Goal: Check status: Check status

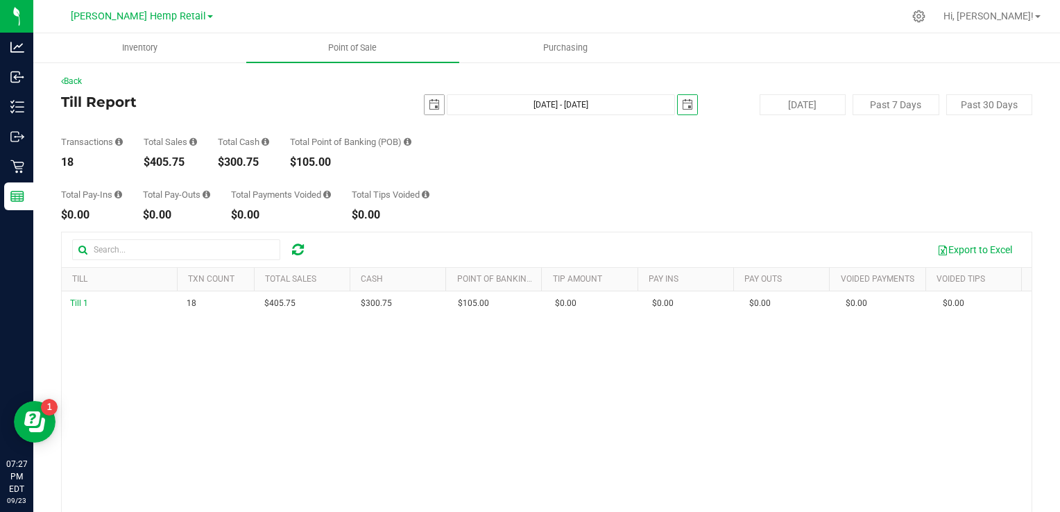
click at [429, 107] on span "select" at bounding box center [434, 104] width 11 height 11
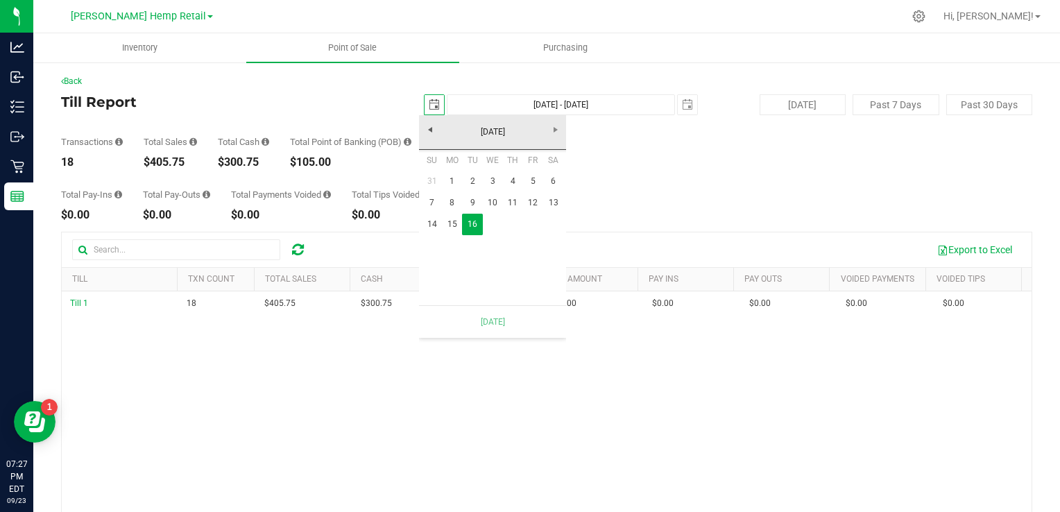
scroll to position [0, 34]
click at [682, 107] on span "select" at bounding box center [687, 104] width 11 height 11
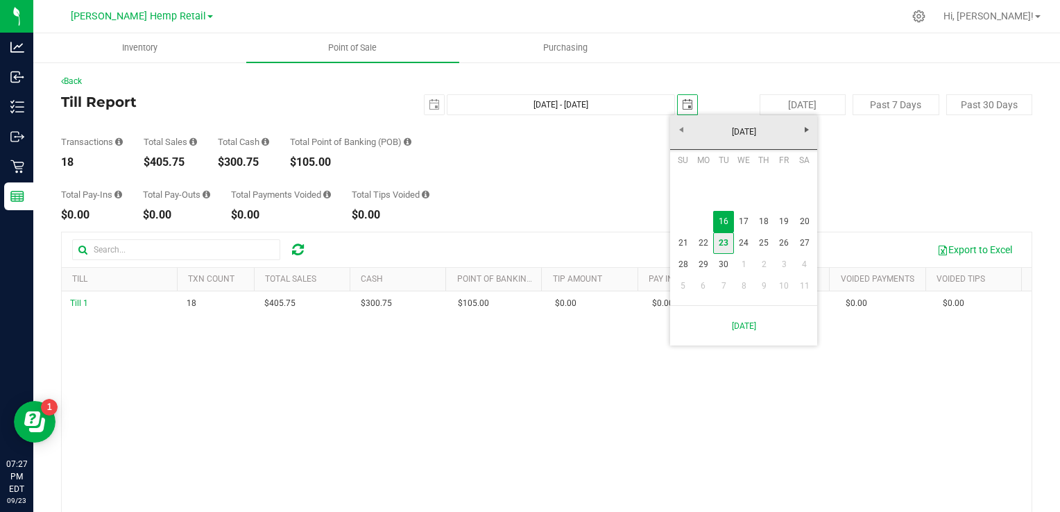
click at [724, 243] on link "23" at bounding box center [723, 242] width 20 height 21
type input "[DATE] - [DATE]"
type input "[DATE]"
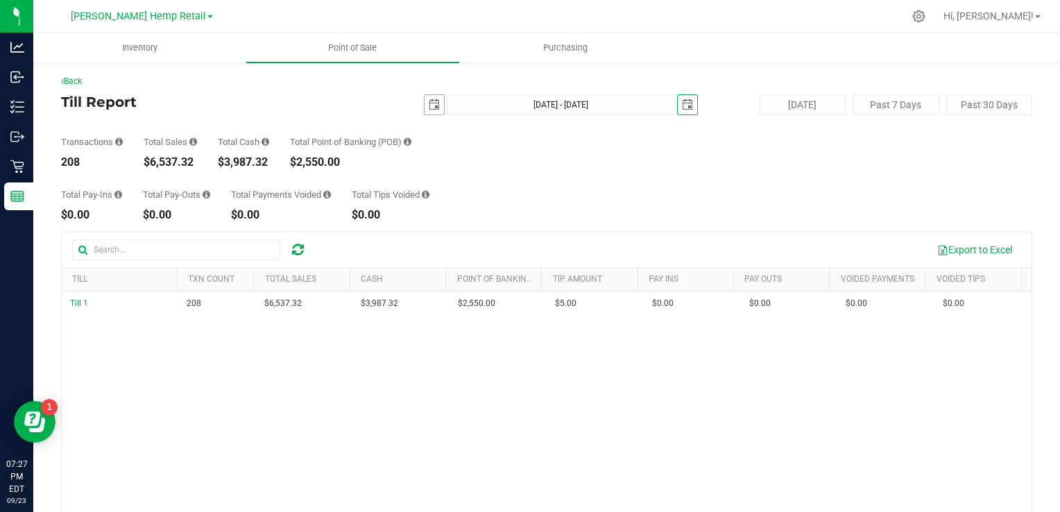
click at [430, 101] on span "select" at bounding box center [434, 104] width 11 height 11
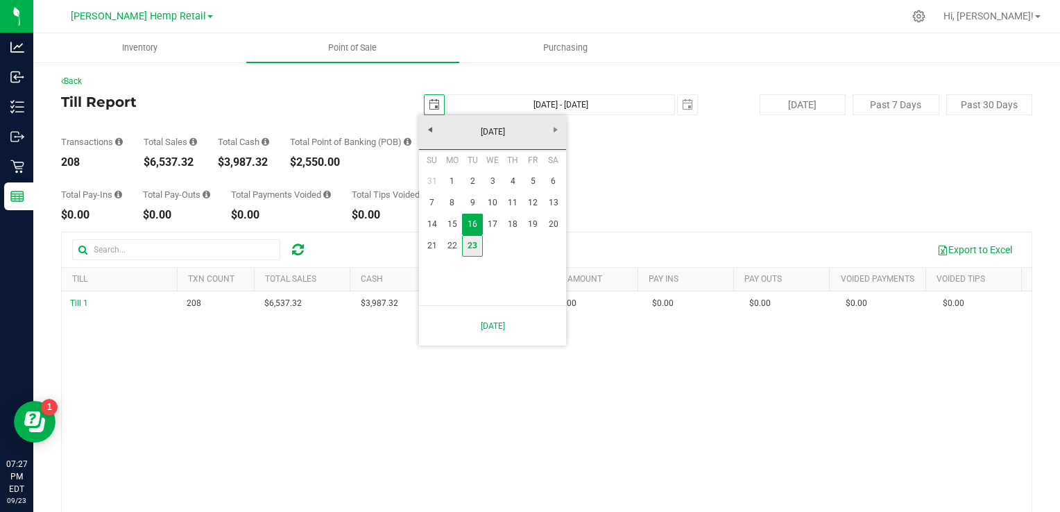
click at [475, 248] on link "23" at bounding box center [472, 245] width 20 height 21
type input "[DATE] - [DATE]"
type input "[DATE]"
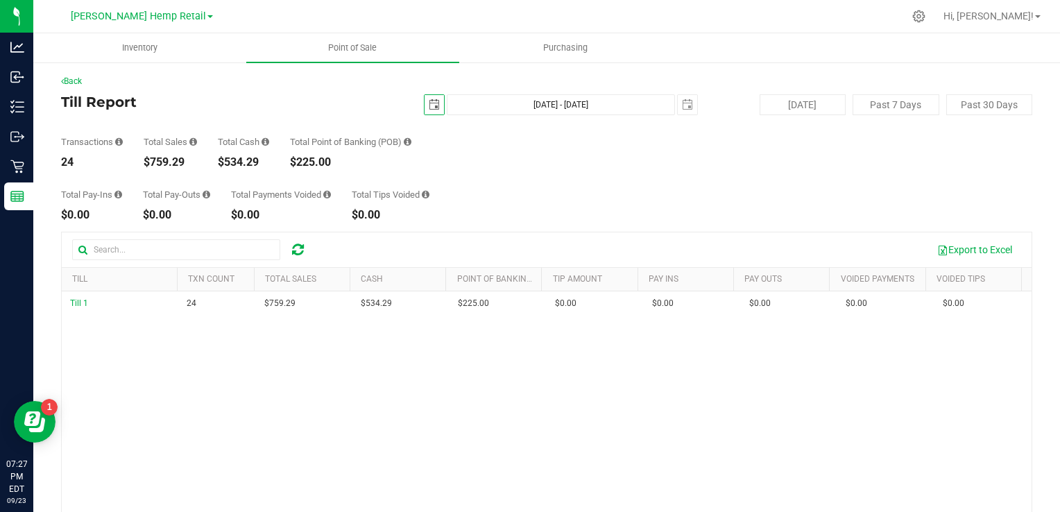
click at [430, 110] on span "select" at bounding box center [433, 104] width 19 height 19
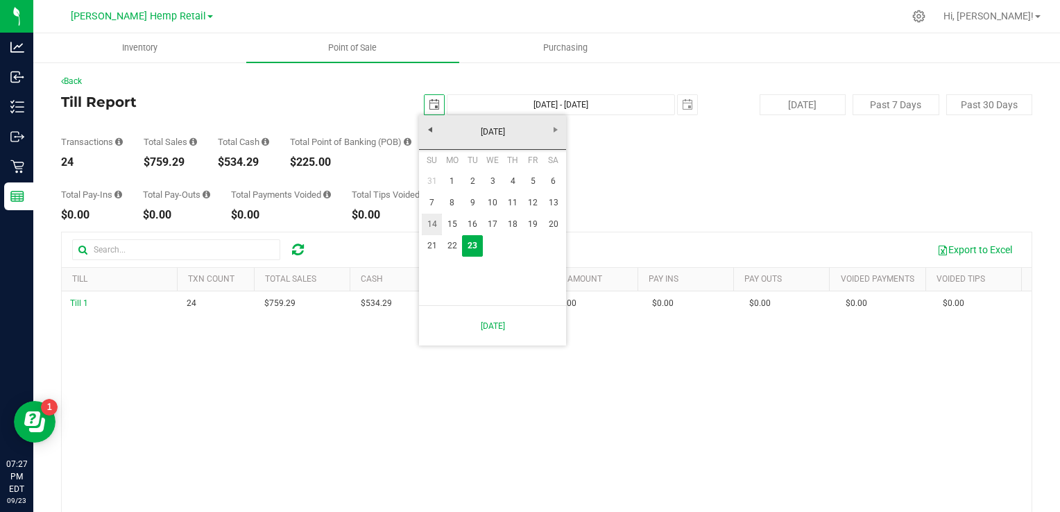
click at [436, 225] on link "14" at bounding box center [432, 224] width 20 height 21
type input "[DATE] - [DATE]"
type input "[DATE]"
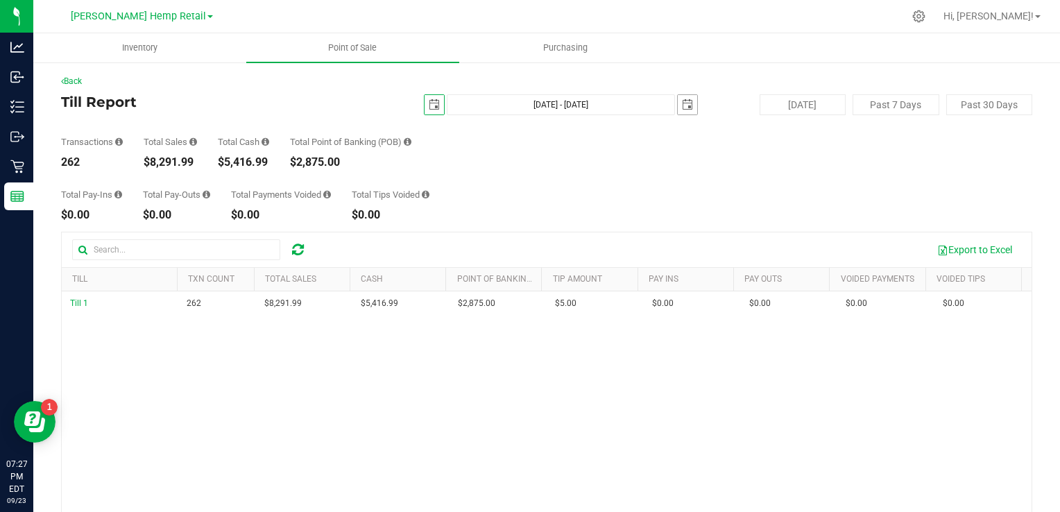
click at [682, 103] on span "select" at bounding box center [687, 104] width 11 height 11
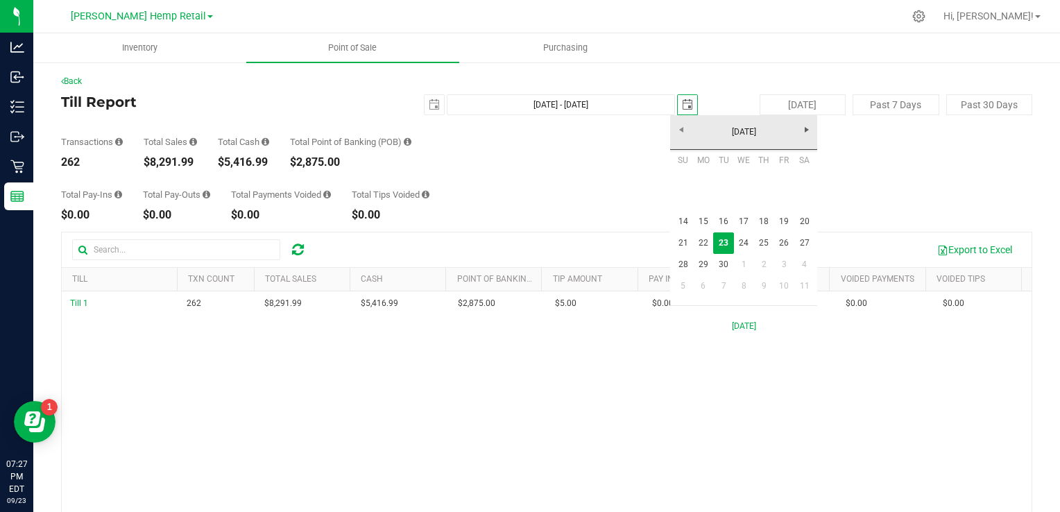
scroll to position [0, 34]
click at [725, 220] on link "16" at bounding box center [723, 221] width 20 height 21
type input "[DATE] - [DATE]"
type input "[DATE]"
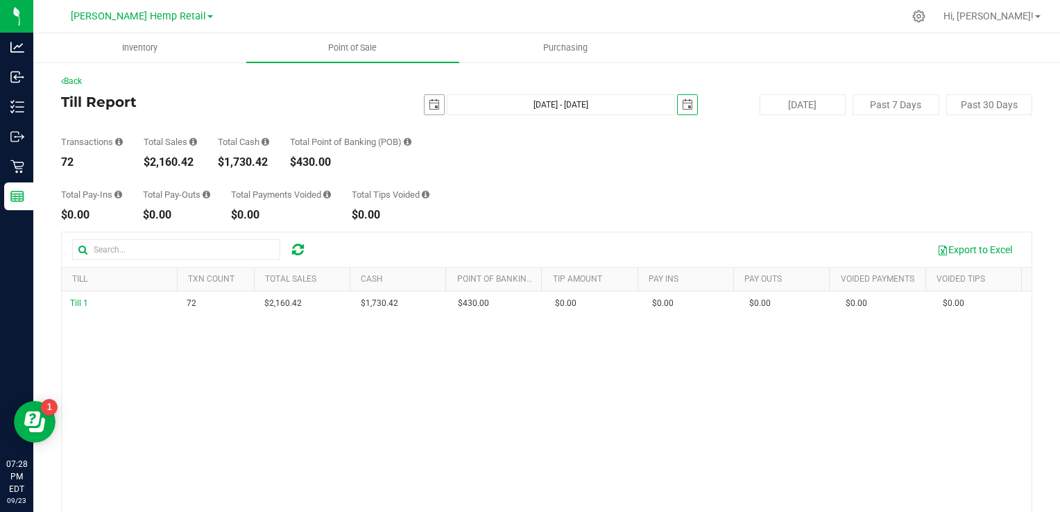
click at [431, 104] on span "select" at bounding box center [434, 104] width 11 height 11
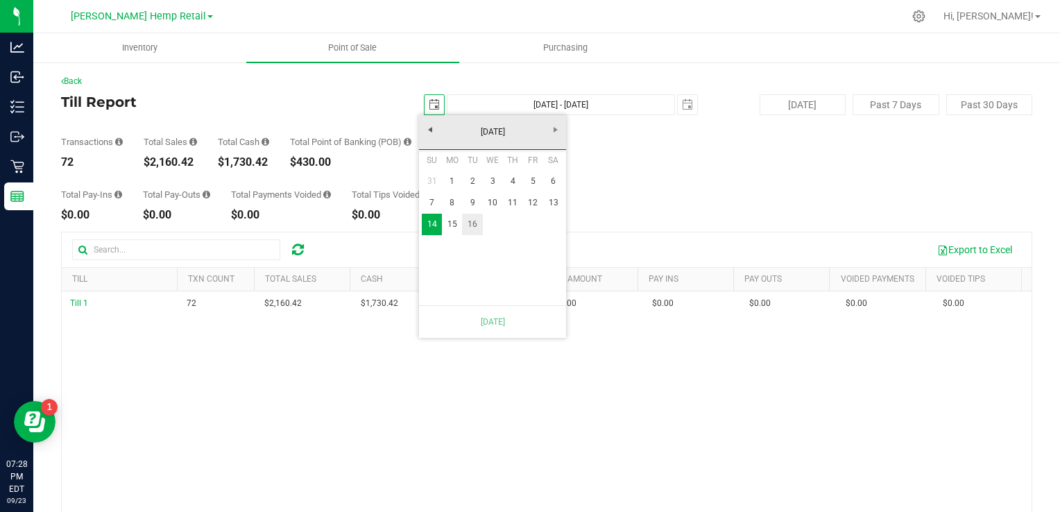
click at [470, 223] on link "16" at bounding box center [472, 224] width 20 height 21
type input "[DATE] - [DATE]"
type input "[DATE]"
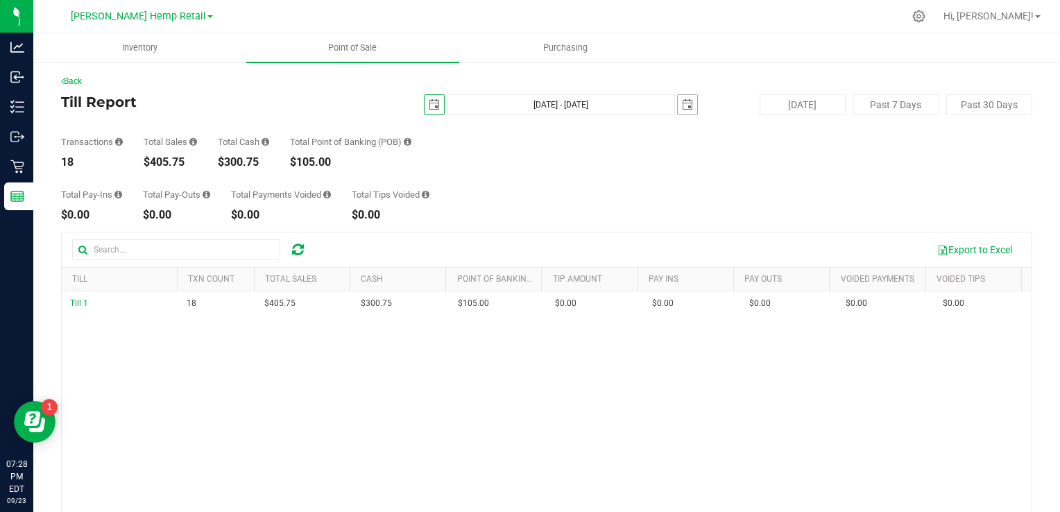
click at [678, 103] on span "select" at bounding box center [687, 104] width 19 height 19
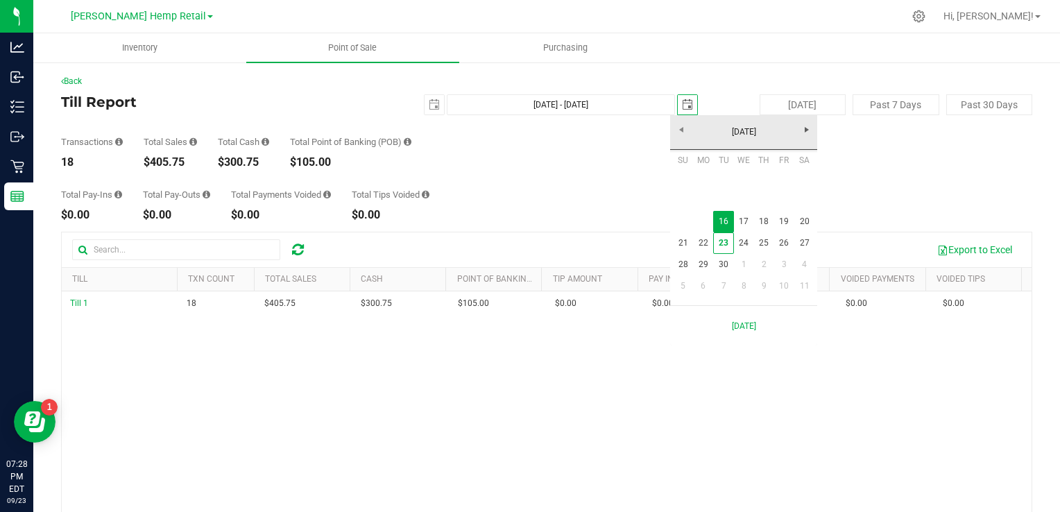
scroll to position [0, 34]
click at [685, 241] on link "21" at bounding box center [683, 242] width 20 height 21
type input "[DATE] - [DATE]"
type input "[DATE]"
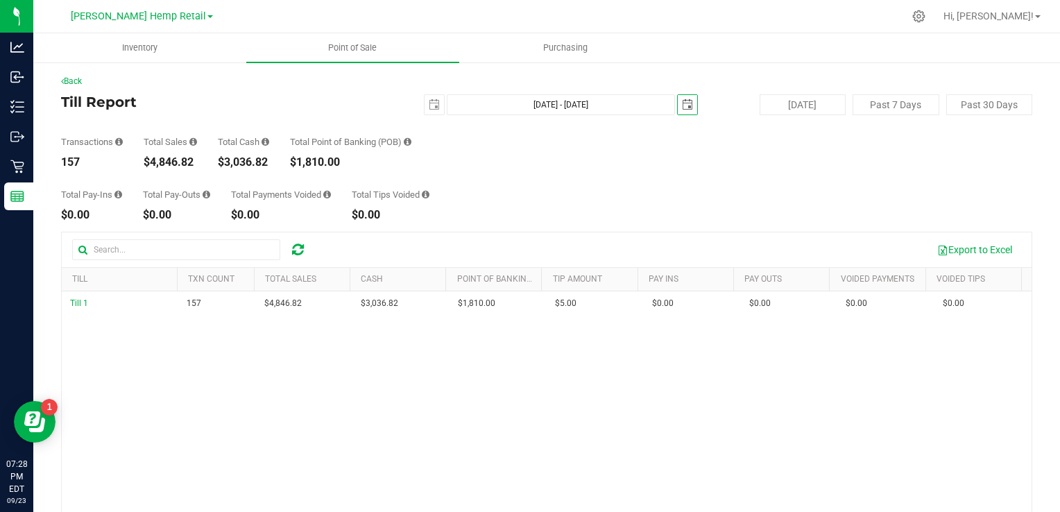
click at [685, 103] on span "select" at bounding box center [687, 104] width 11 height 11
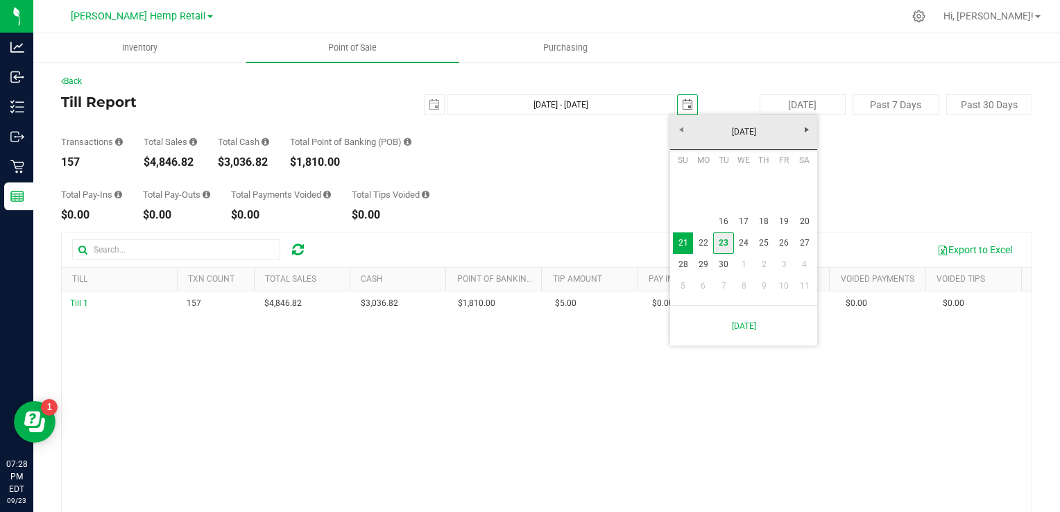
click at [720, 238] on link "23" at bounding box center [723, 242] width 20 height 21
type input "[DATE] - [DATE]"
type input "[DATE]"
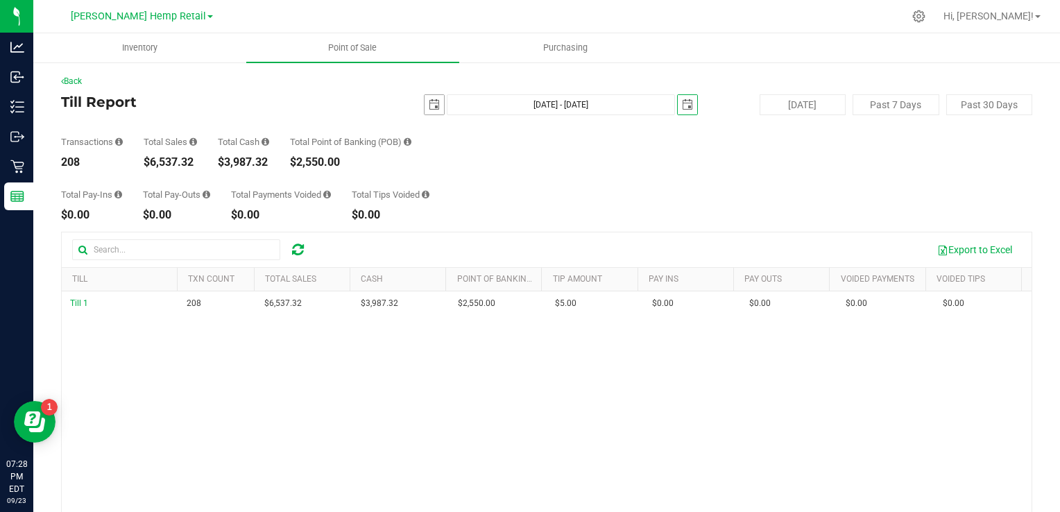
click at [437, 111] on span "select" at bounding box center [433, 104] width 19 height 19
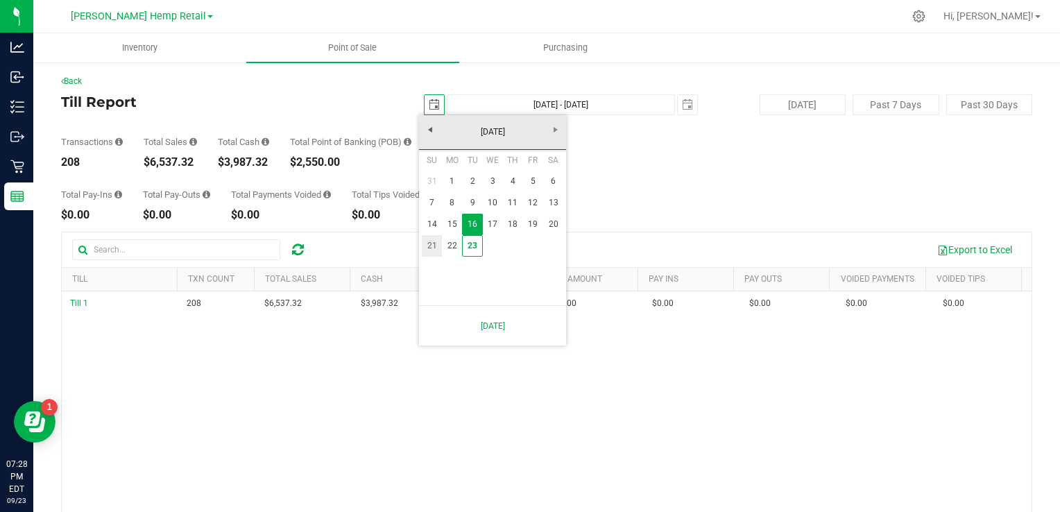
click at [436, 243] on link "21" at bounding box center [432, 245] width 20 height 21
type input "[DATE] - [DATE]"
type input "[DATE]"
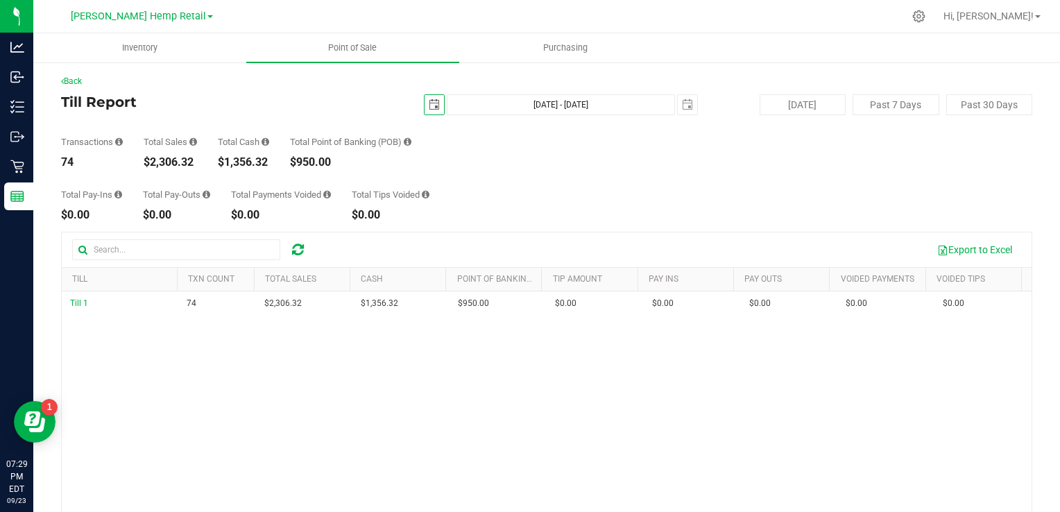
click at [431, 99] on span "select" at bounding box center [434, 104] width 11 height 11
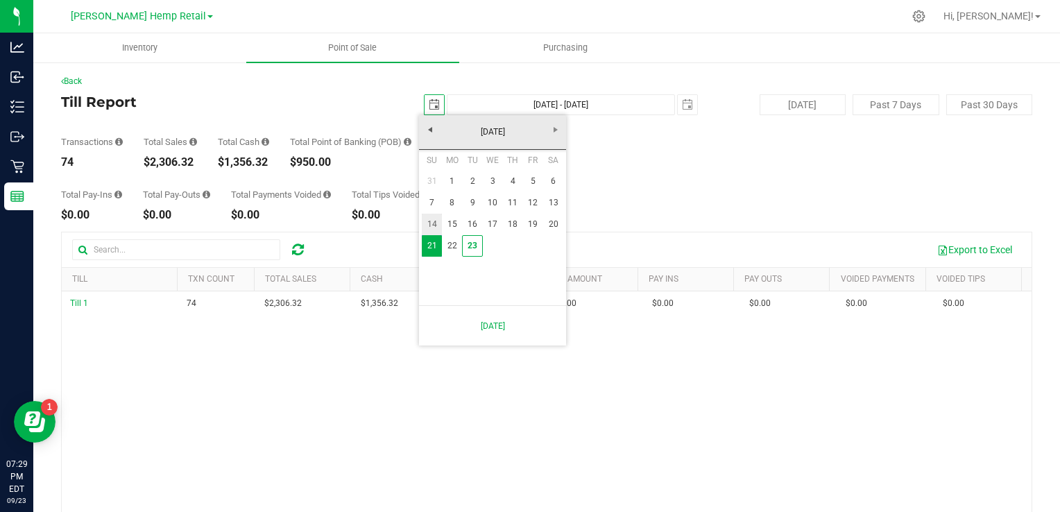
click at [430, 221] on link "14" at bounding box center [432, 224] width 20 height 21
type input "[DATE] - [DATE]"
type input "[DATE]"
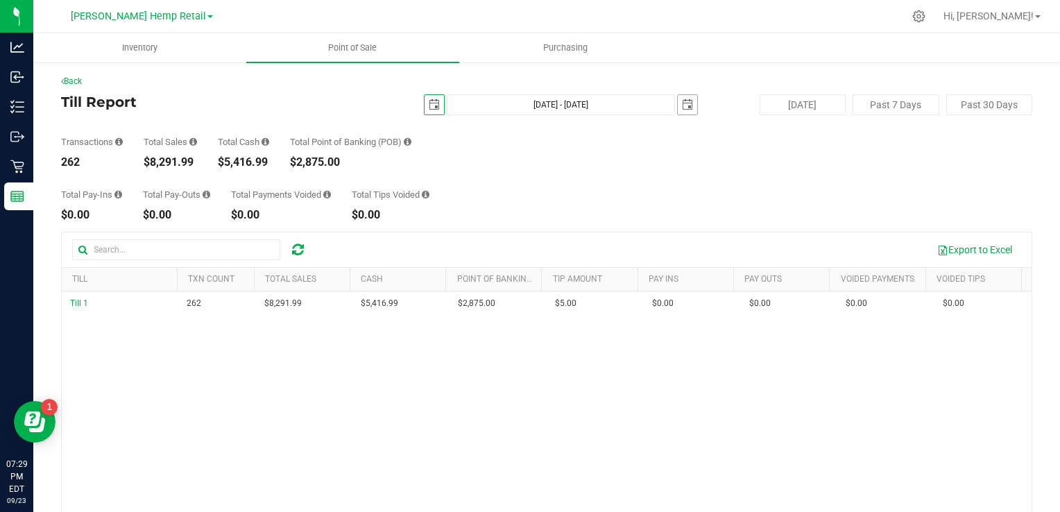
click at [682, 104] on span "select" at bounding box center [687, 104] width 11 height 11
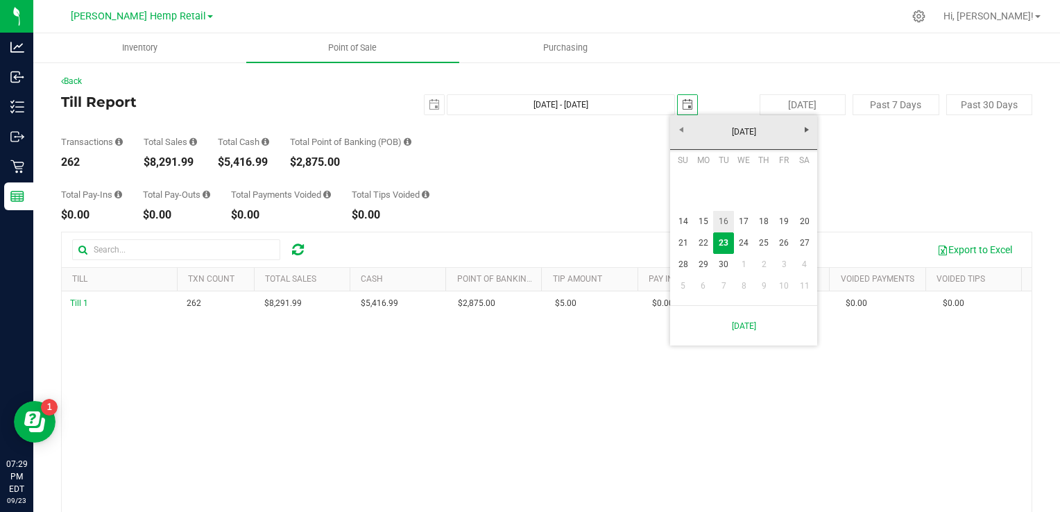
click at [719, 222] on link "16" at bounding box center [723, 221] width 20 height 21
type input "[DATE] - [DATE]"
type input "[DATE]"
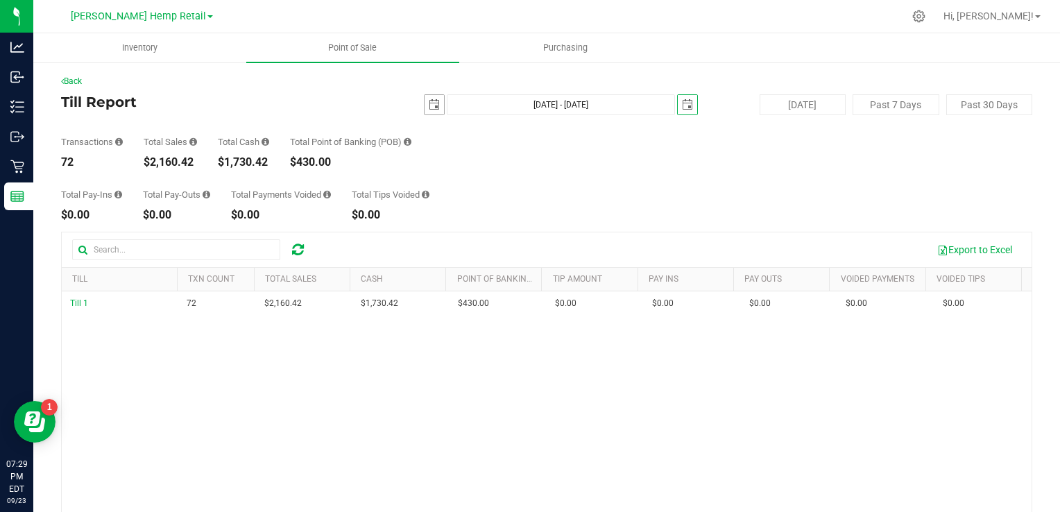
click at [429, 107] on span "select" at bounding box center [434, 104] width 11 height 11
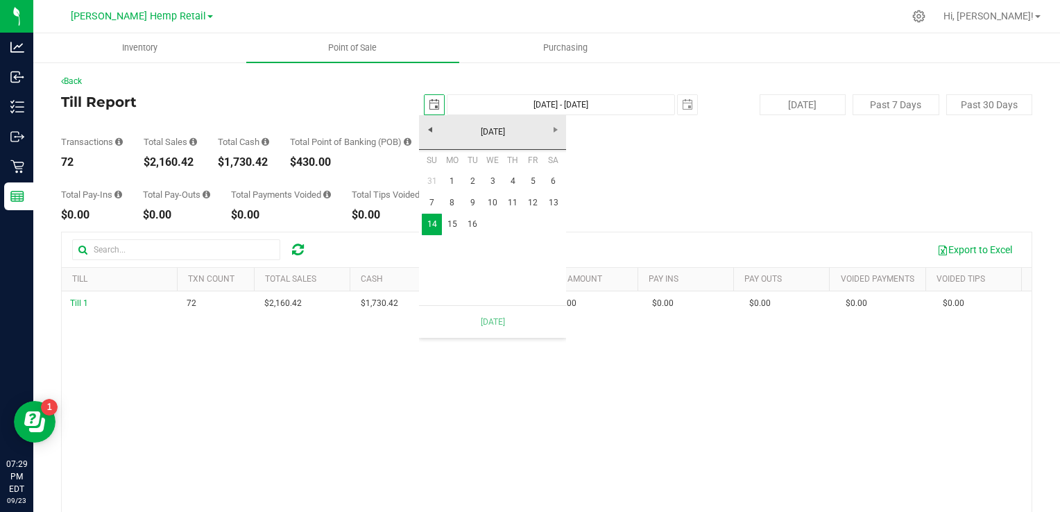
scroll to position [0, 34]
click at [449, 198] on link "8" at bounding box center [452, 202] width 20 height 21
type input "[DATE] - [DATE]"
type input "[DATE]"
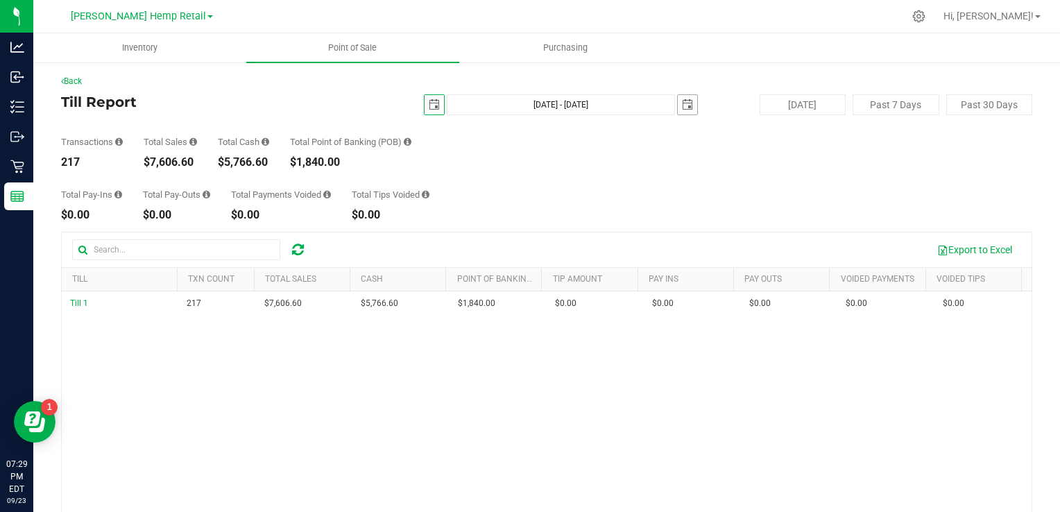
click at [682, 104] on span "select" at bounding box center [687, 104] width 11 height 11
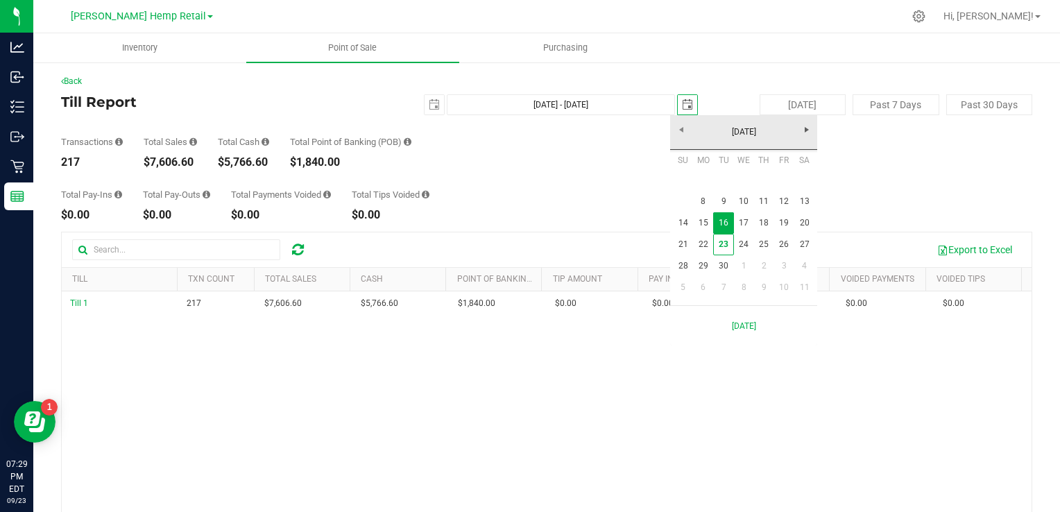
scroll to position [0, 34]
click at [727, 243] on link "23" at bounding box center [723, 244] width 20 height 21
type input "[DATE] - [DATE]"
type input "[DATE]"
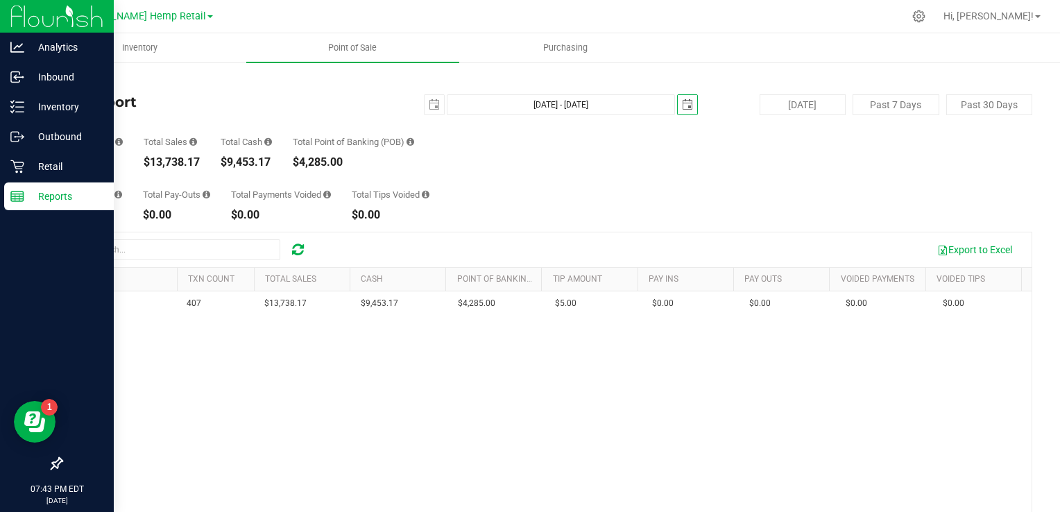
click at [22, 189] on icon at bounding box center [17, 196] width 14 height 14
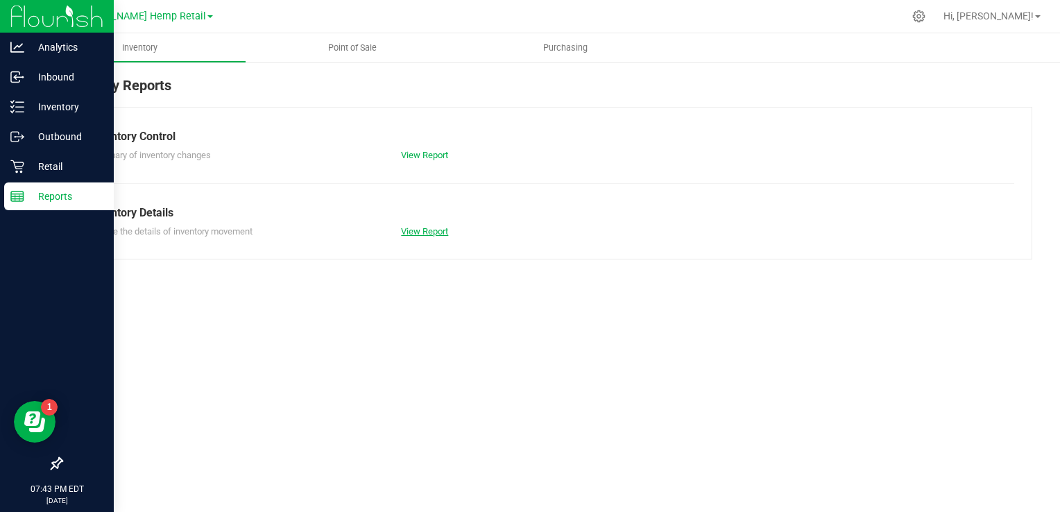
click at [422, 228] on link "View Report" at bounding box center [424, 231] width 47 height 10
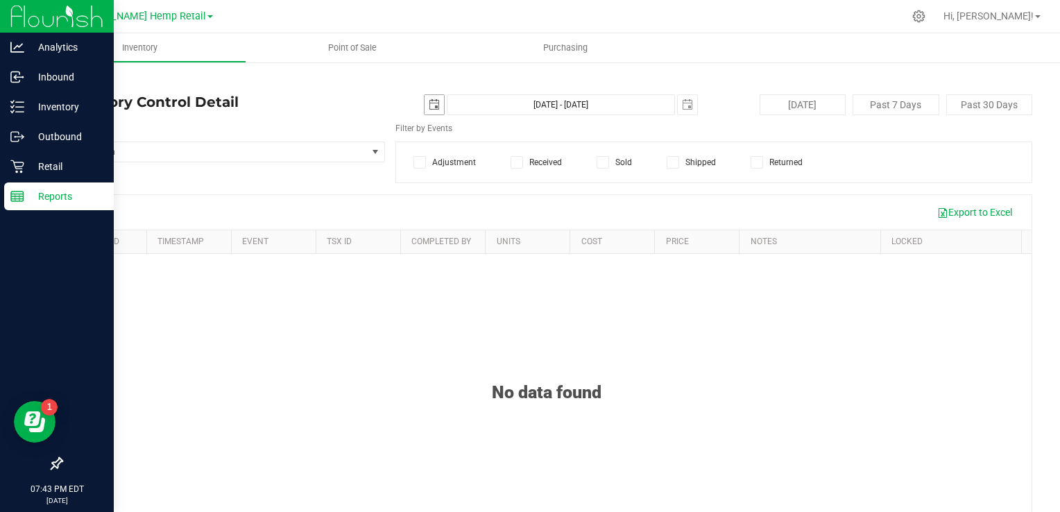
click at [429, 106] on span "select" at bounding box center [434, 104] width 11 height 11
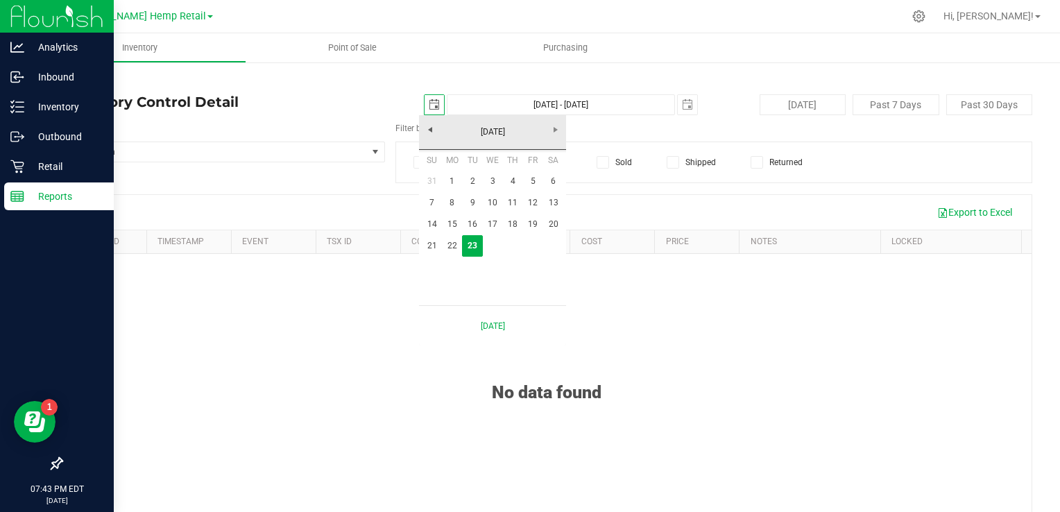
scroll to position [0, 34]
click at [429, 106] on span "select" at bounding box center [434, 104] width 11 height 11
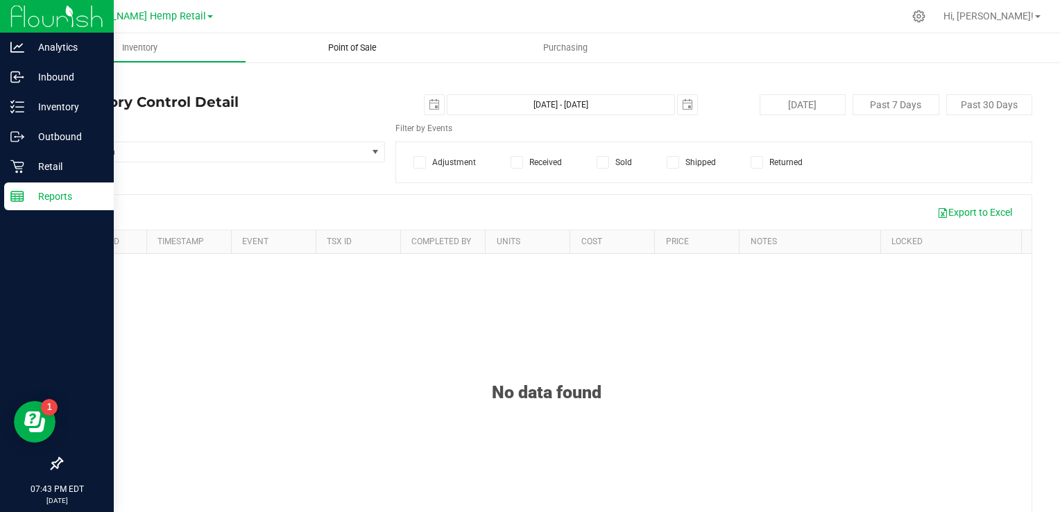
scroll to position [0, 0]
click at [330, 43] on span "Point of Sale" at bounding box center [352, 48] width 86 height 12
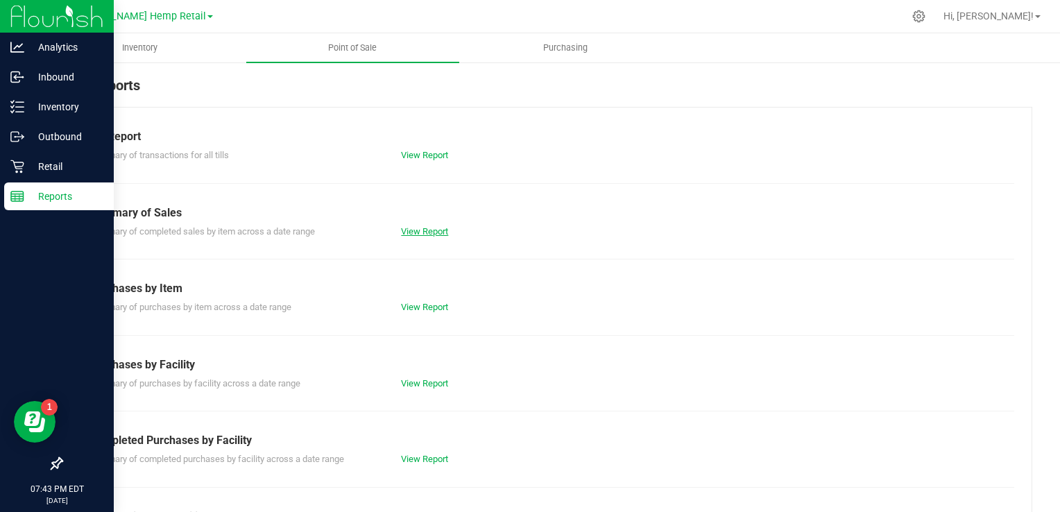
click at [422, 230] on link "View Report" at bounding box center [424, 231] width 47 height 10
